Goal: Transaction & Acquisition: Purchase product/service

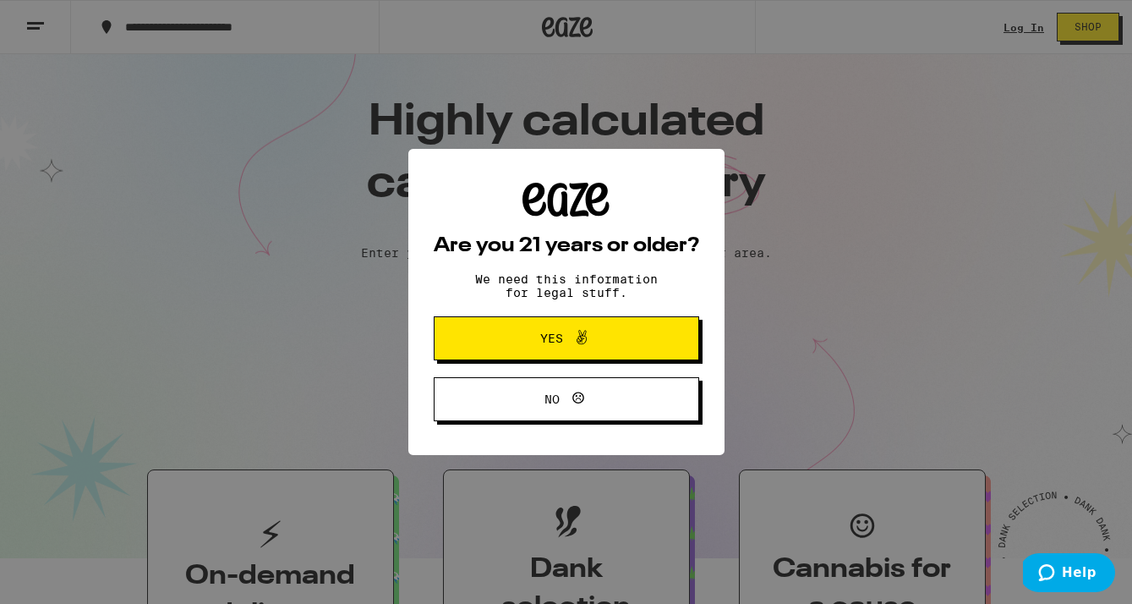
click at [525, 328] on button "Yes" at bounding box center [567, 338] width 266 height 44
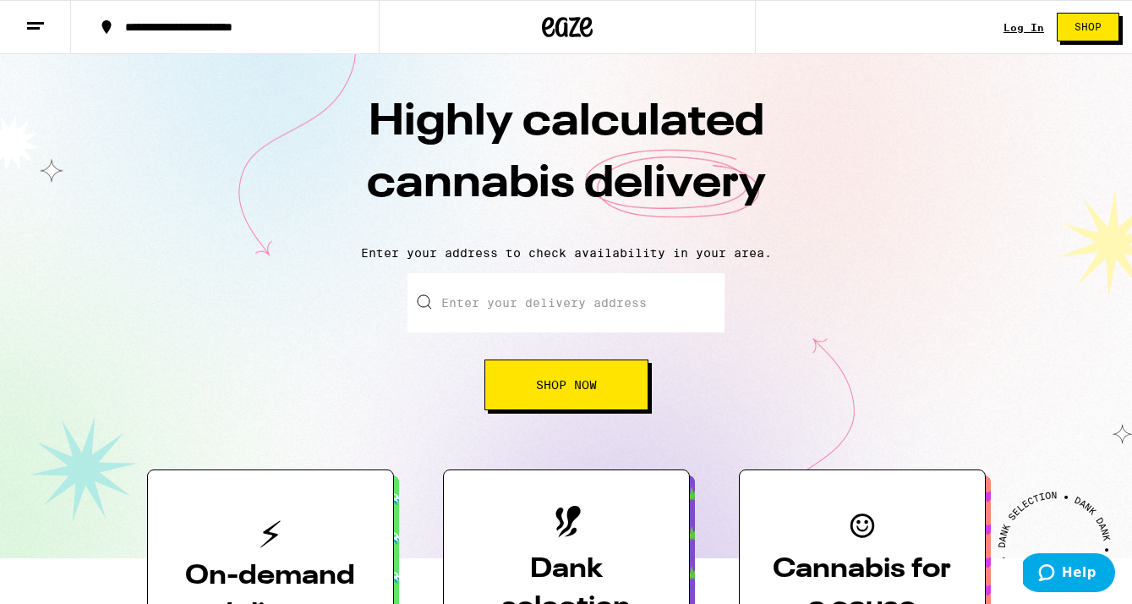
click at [503, 294] on input "Enter your delivery address" at bounding box center [566, 302] width 317 height 59
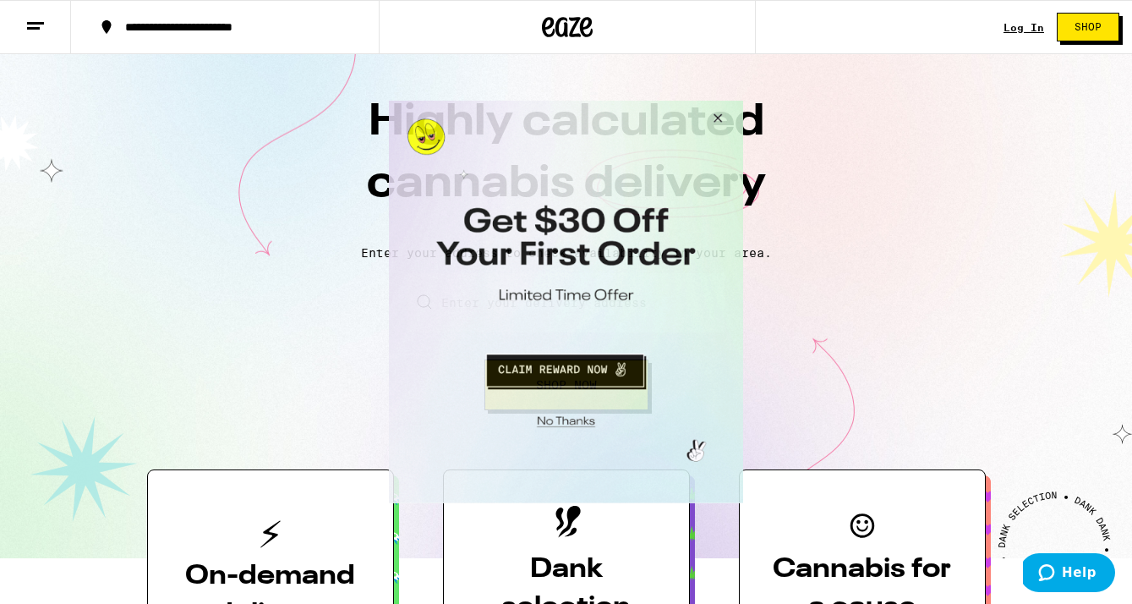
click at [578, 418] on button "Close Modal" at bounding box center [564, 419] width 344 height 26
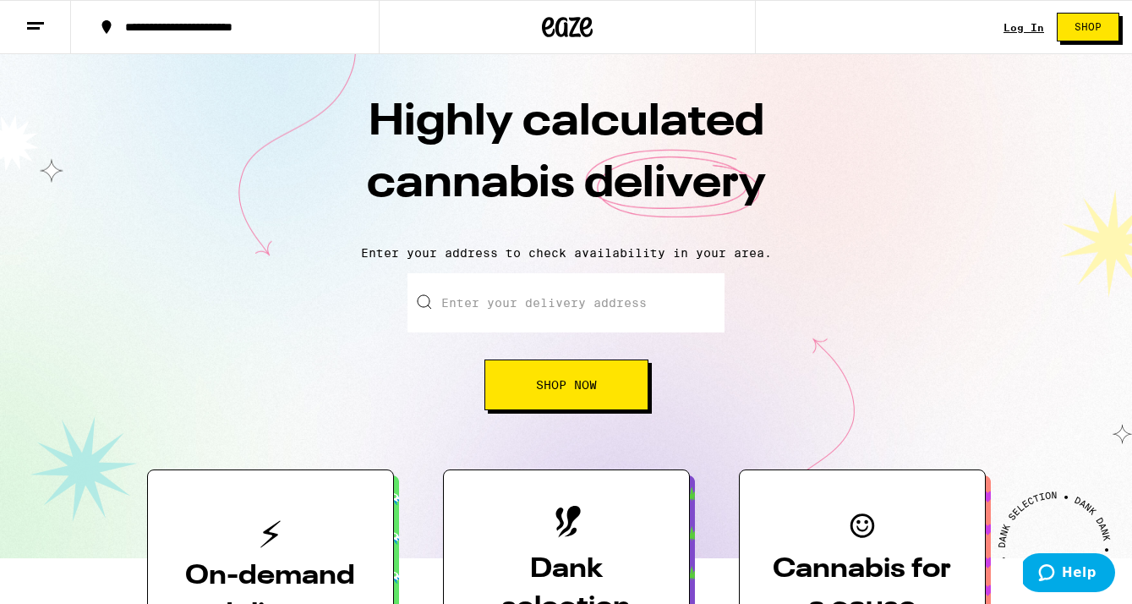
click at [1011, 23] on link "Log In" at bounding box center [1024, 27] width 41 height 11
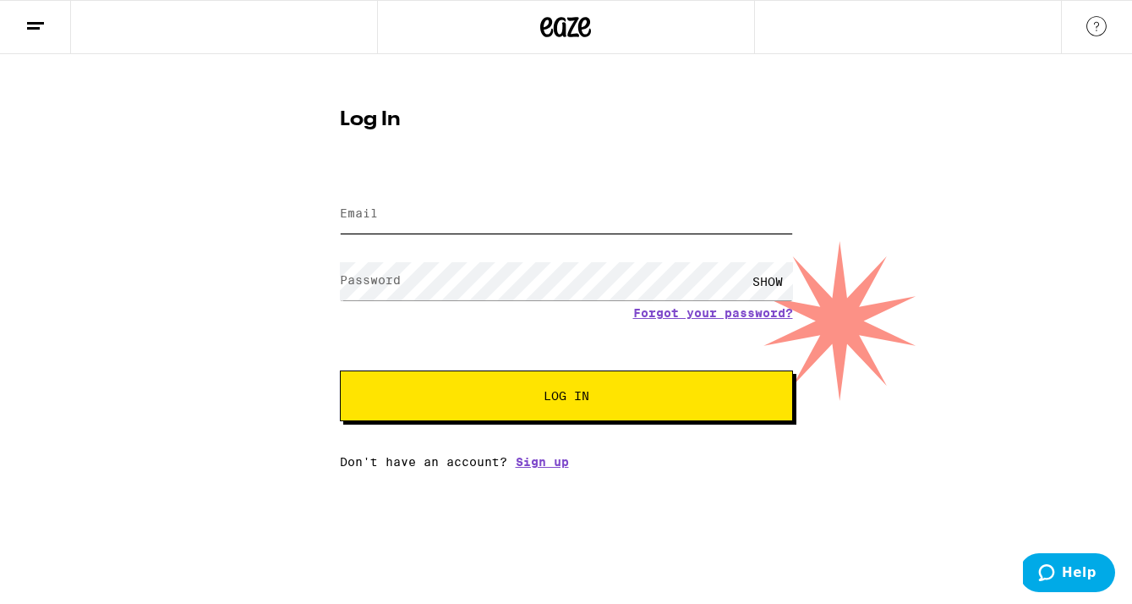
click at [587, 222] on input "Email" at bounding box center [566, 214] width 453 height 38
type input "[EMAIL_ADDRESS][DOMAIN_NAME]"
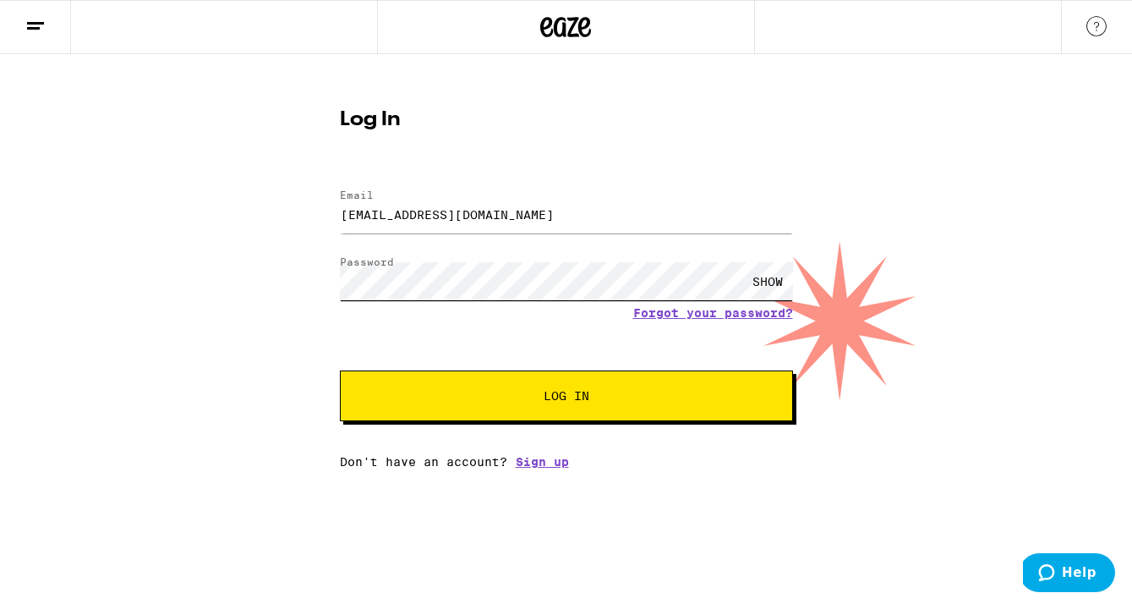
click at [340, 370] on button "Log In" at bounding box center [566, 395] width 453 height 51
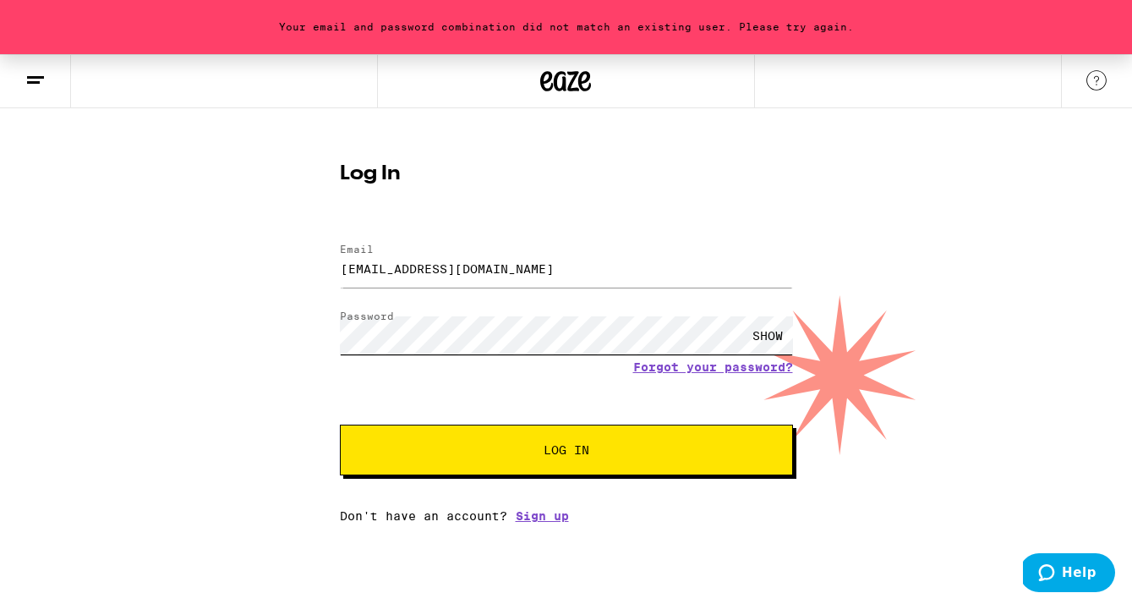
click at [340, 425] on button "Log In" at bounding box center [566, 450] width 453 height 51
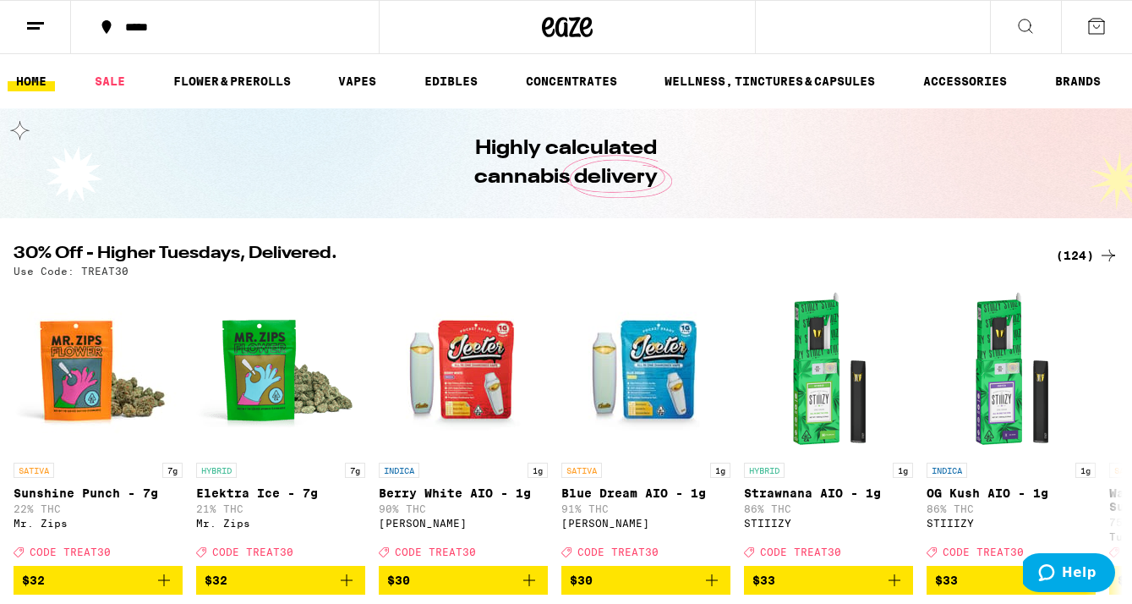
click at [949, 14] on div "*****" at bounding box center [566, 27] width 1132 height 54
click at [1038, 24] on button at bounding box center [1025, 27] width 71 height 53
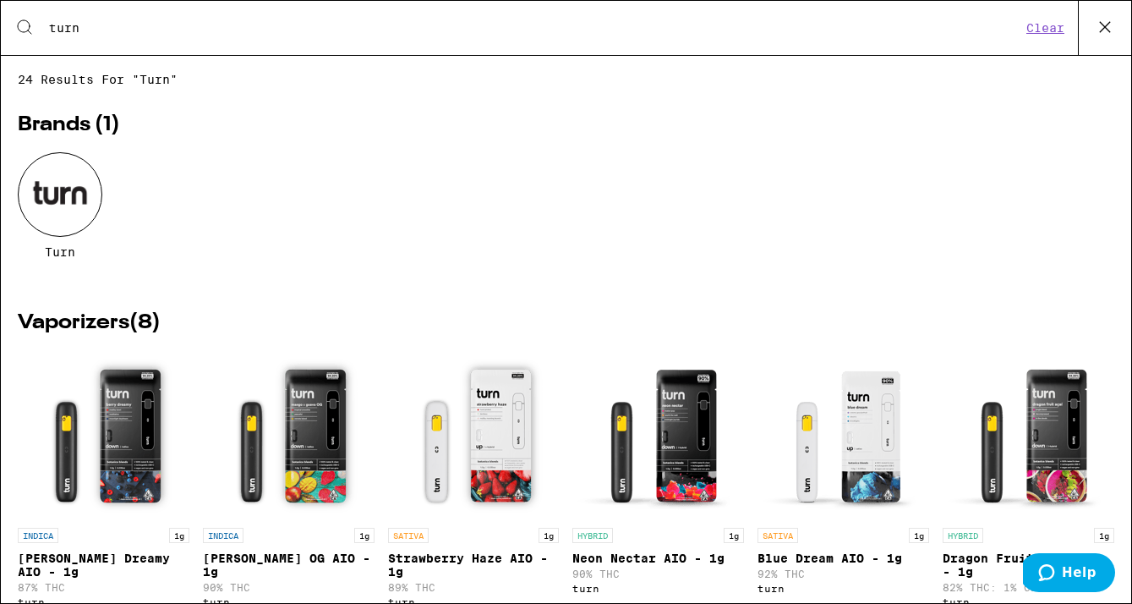
type input "turn"
click at [82, 173] on div at bounding box center [60, 194] width 85 height 85
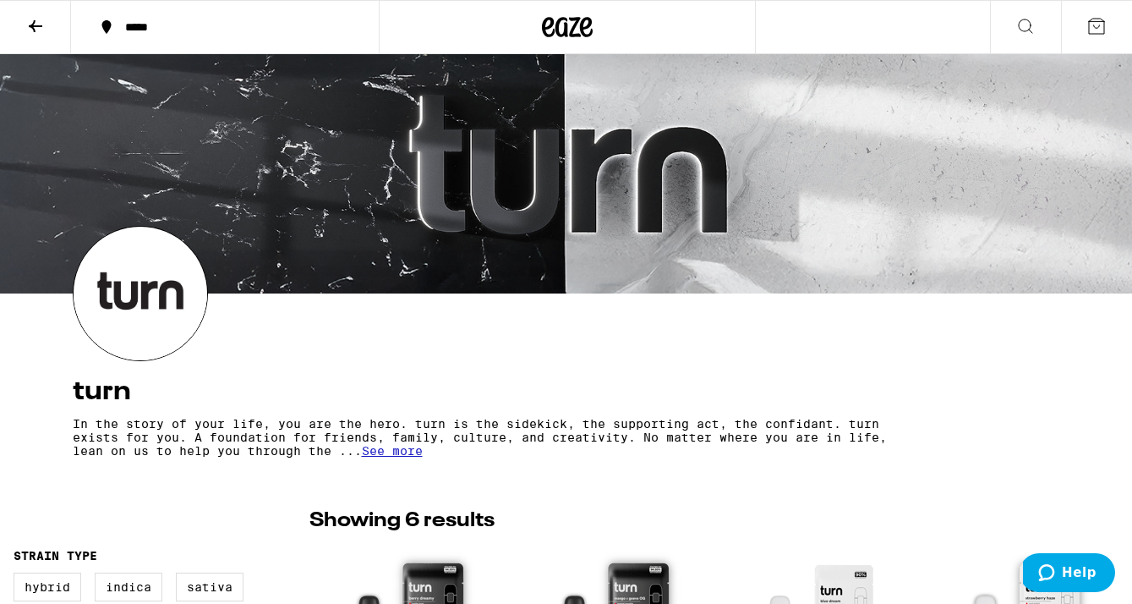
drag, startPoint x: 905, startPoint y: 97, endPoint x: 902, endPoint y: -91, distance: 188.6
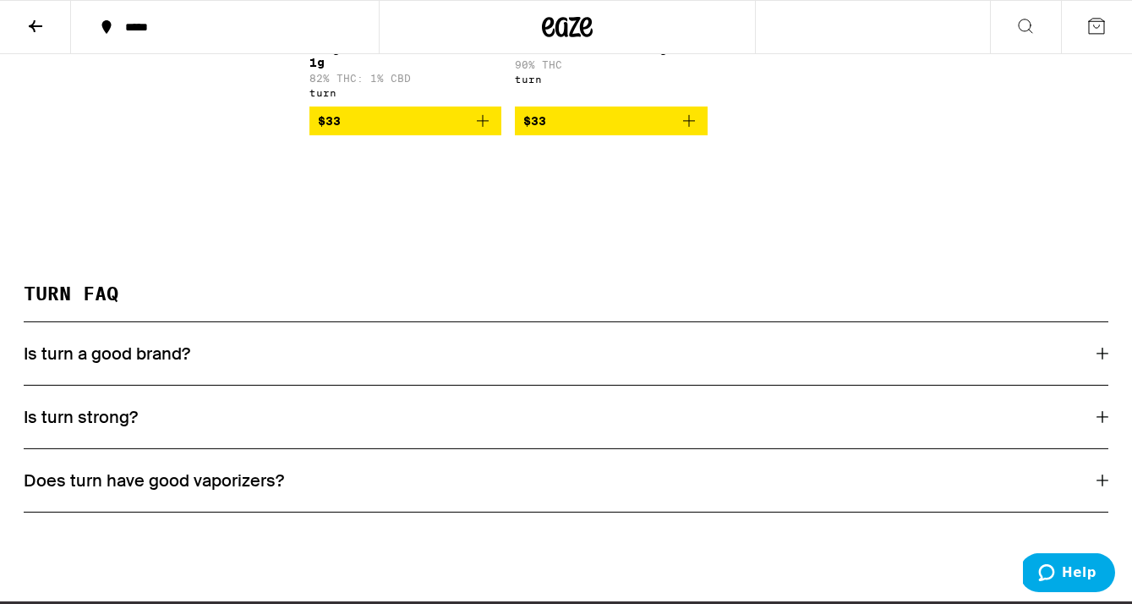
scroll to position [1015, 0]
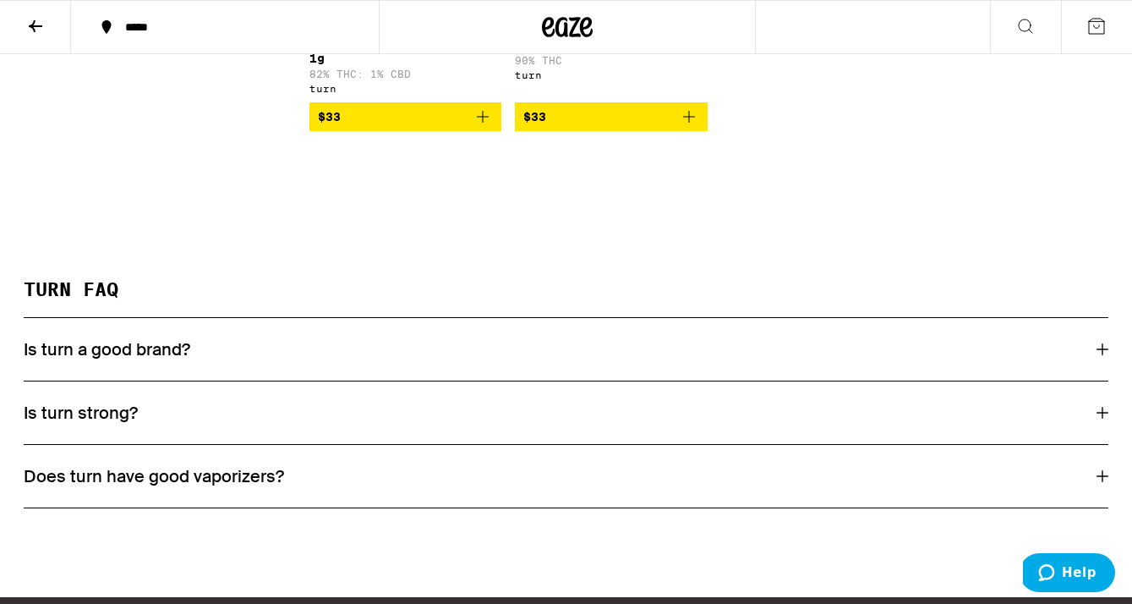
click at [206, 353] on div "Is turn a good brand?" at bounding box center [566, 349] width 1085 height 22
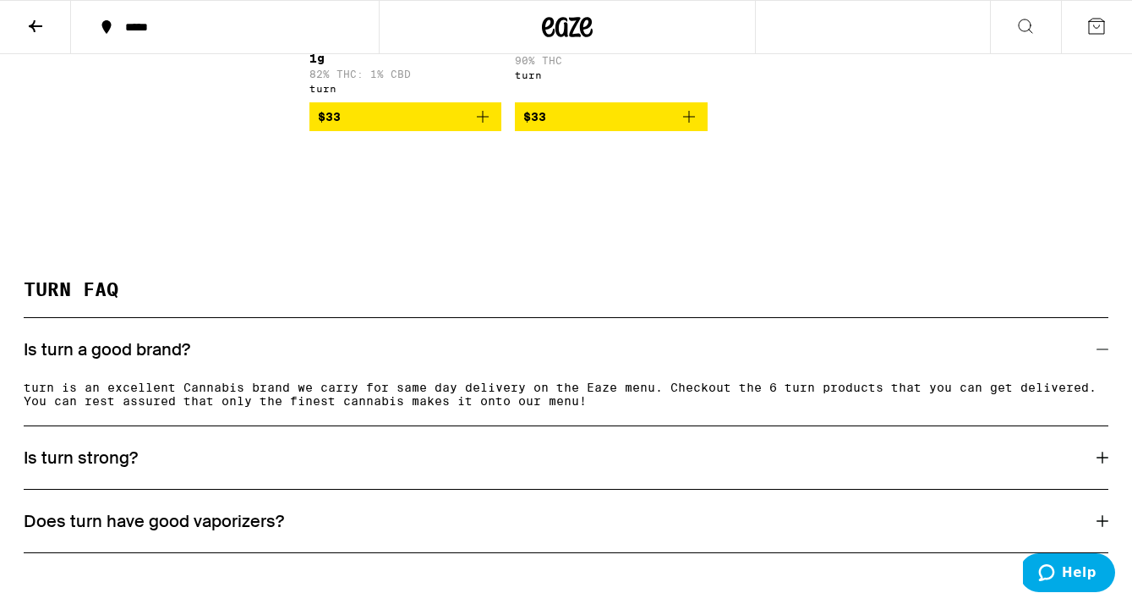
click at [112, 453] on h3 "Is turn strong?" at bounding box center [81, 458] width 114 height 22
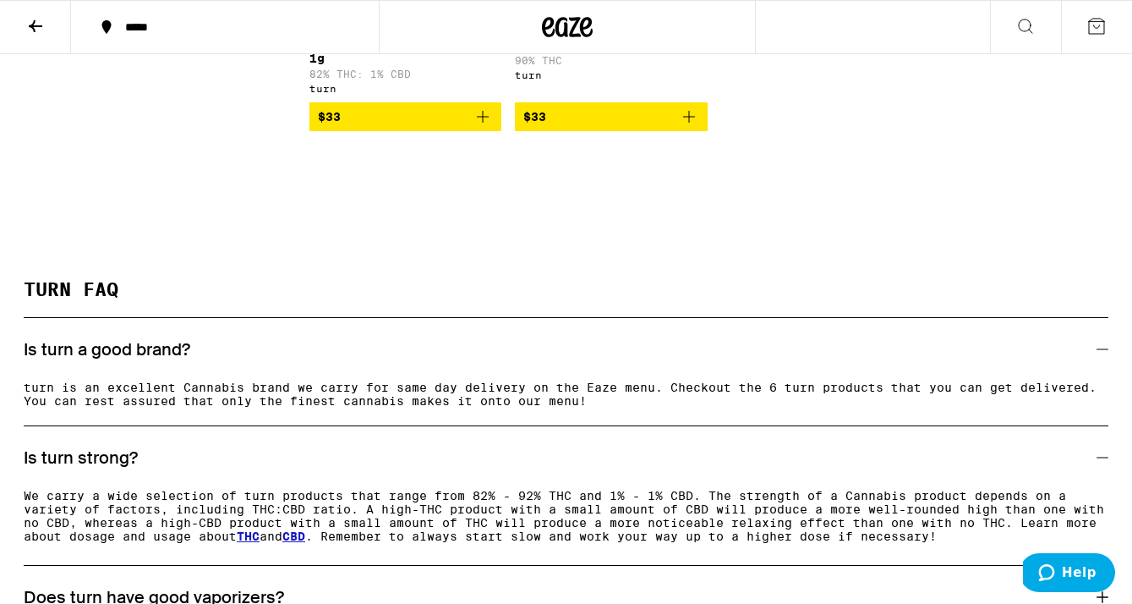
drag, startPoint x: 234, startPoint y: 207, endPoint x: 261, endPoint y: -91, distance: 299.8
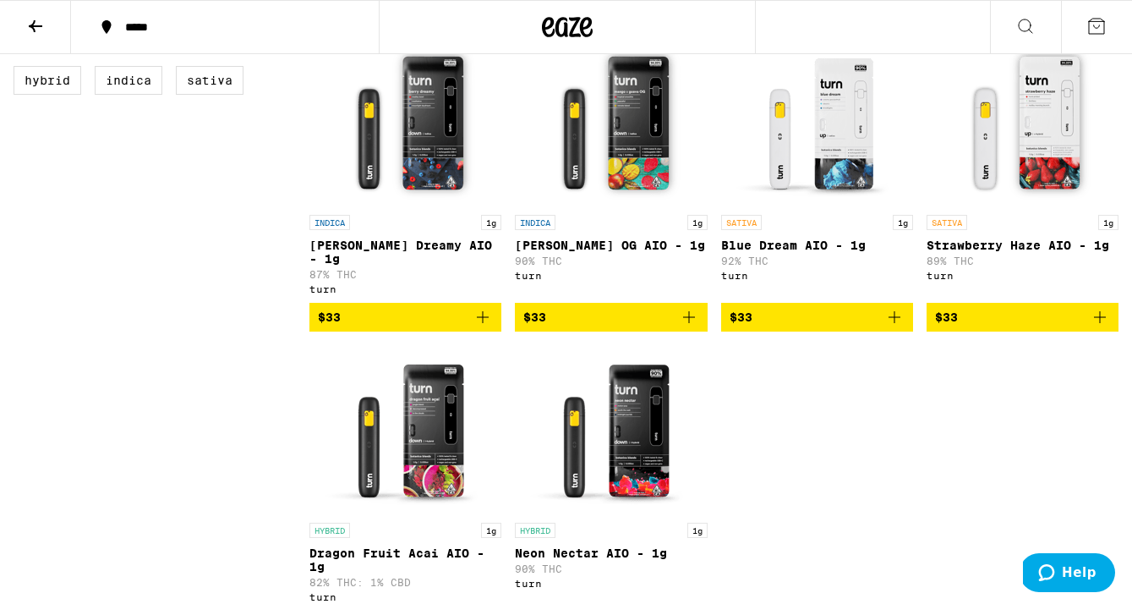
scroll to position [0, 0]
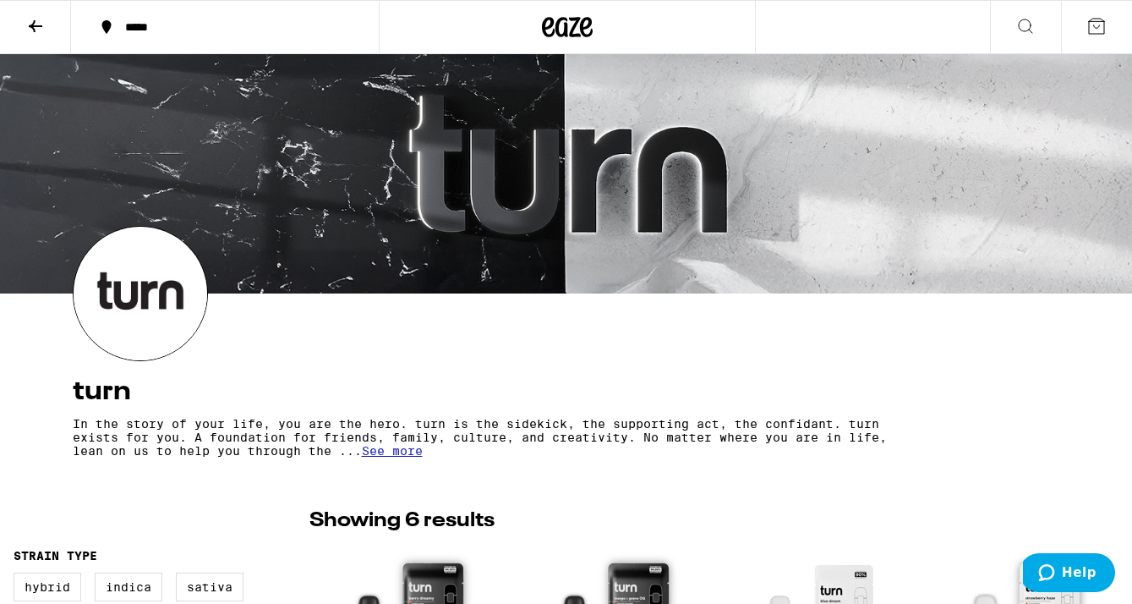
drag, startPoint x: 397, startPoint y: 232, endPoint x: 467, endPoint y: -92, distance: 331.4
click at [651, 320] on section "turn In the story of your life, you are the hero. turn is the sidekick, the sup…" at bounding box center [566, 345] width 1015 height 238
drag, startPoint x: 233, startPoint y: 120, endPoint x: 271, endPoint y: -90, distance: 214.0
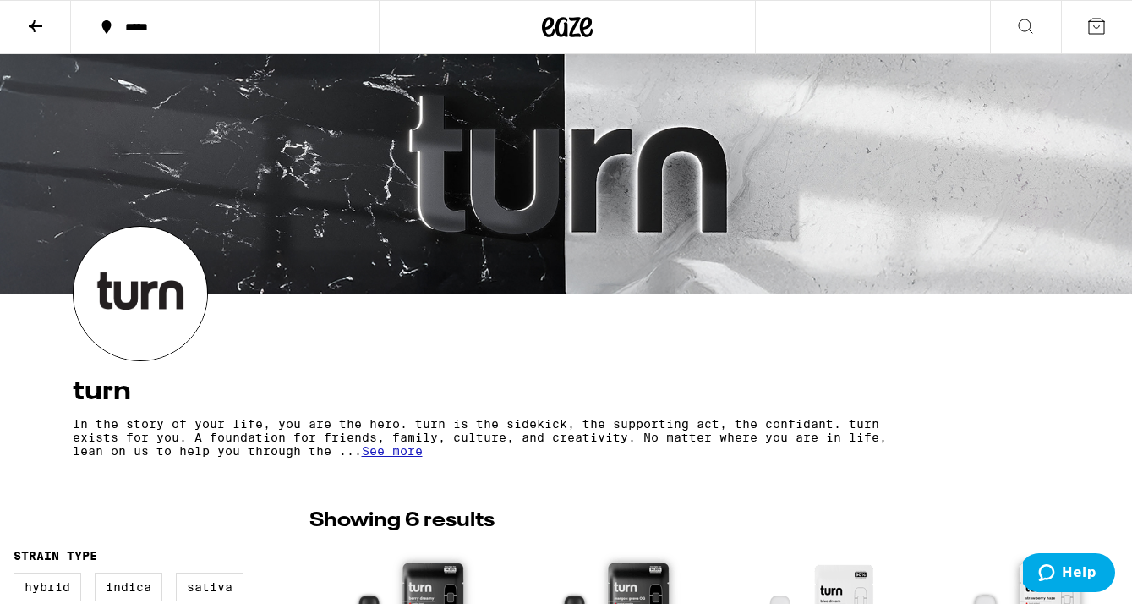
click at [273, 439] on p "In the story of your life, you are the hero. turn is the sidekick, the supporti…" at bounding box center [492, 437] width 839 height 41
click at [391, 454] on span "See more" at bounding box center [392, 451] width 61 height 14
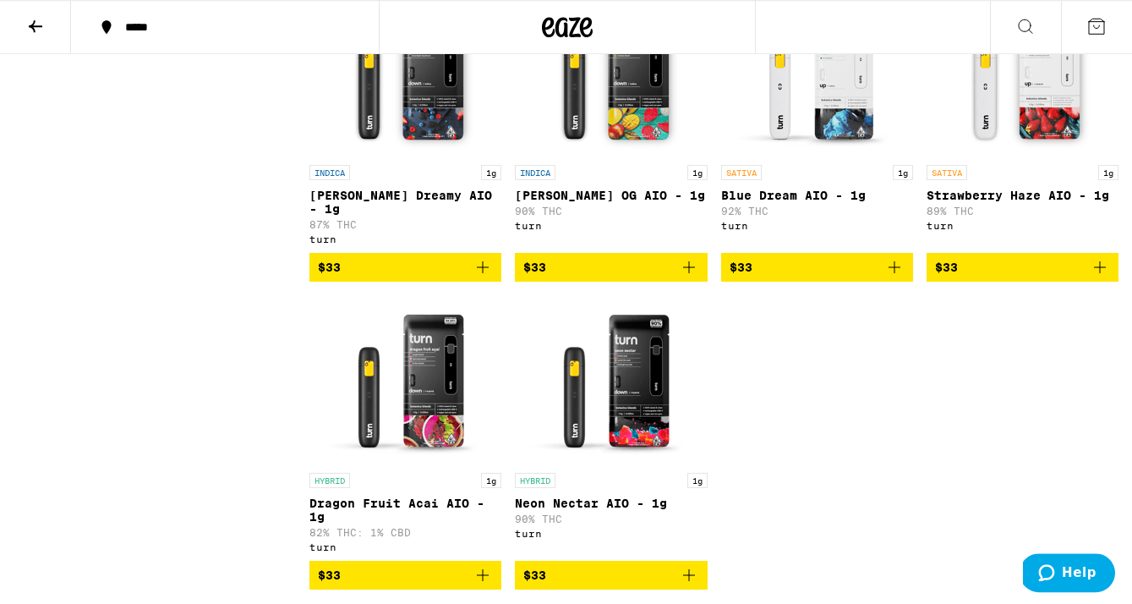
scroll to position [609, 0]
